Goal: Information Seeking & Learning: Learn about a topic

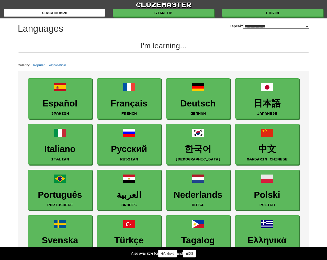
select select "*******"
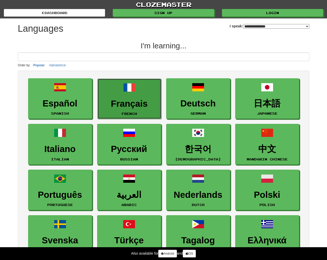
click at [132, 102] on h3 "Français" at bounding box center [129, 104] width 58 height 10
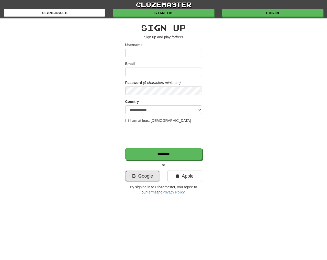
click at [142, 172] on link "Google" at bounding box center [142, 176] width 35 height 12
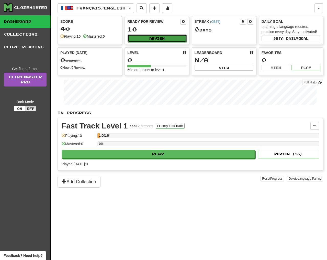
click at [167, 39] on button "Review" at bounding box center [157, 39] width 59 height 8
select select "**"
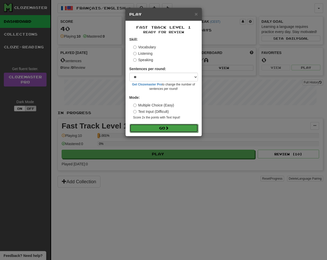
click at [160, 129] on button "Go" at bounding box center [164, 128] width 69 height 9
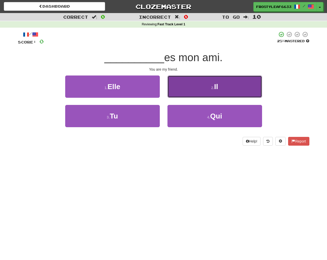
click at [205, 87] on button "2 . Il" at bounding box center [215, 86] width 95 height 22
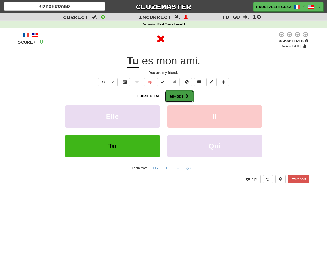
click at [180, 95] on button "Next" at bounding box center [179, 96] width 29 height 12
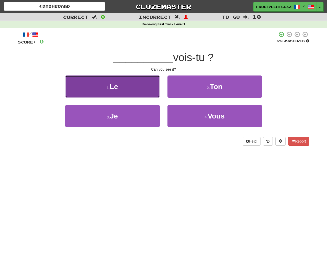
click at [116, 87] on span "Le" at bounding box center [114, 87] width 8 height 8
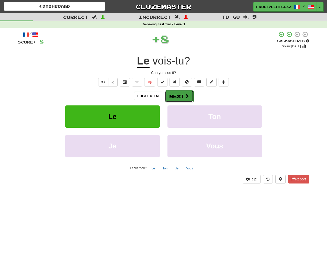
click at [187, 98] on span at bounding box center [187, 96] width 5 height 5
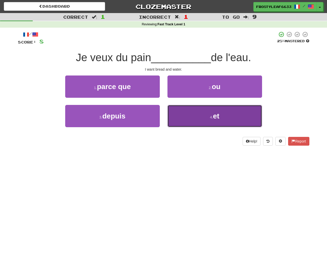
click at [187, 118] on button "4 . et" at bounding box center [215, 116] width 95 height 22
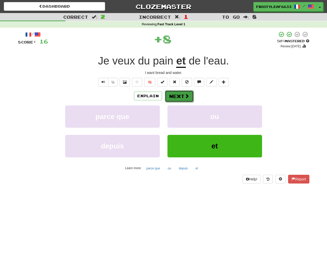
click at [177, 93] on button "Next" at bounding box center [179, 96] width 29 height 12
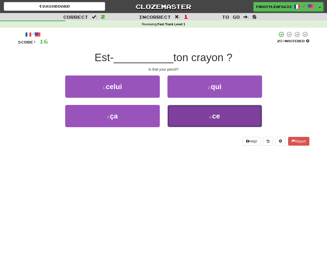
click at [188, 122] on button "4 . ce" at bounding box center [215, 116] width 95 height 22
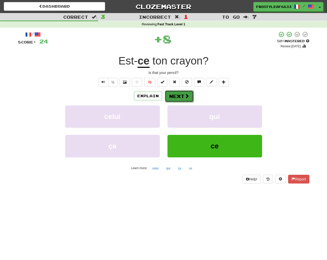
click at [183, 94] on button "Next" at bounding box center [179, 96] width 29 height 12
